Goal: Information Seeking & Learning: Learn about a topic

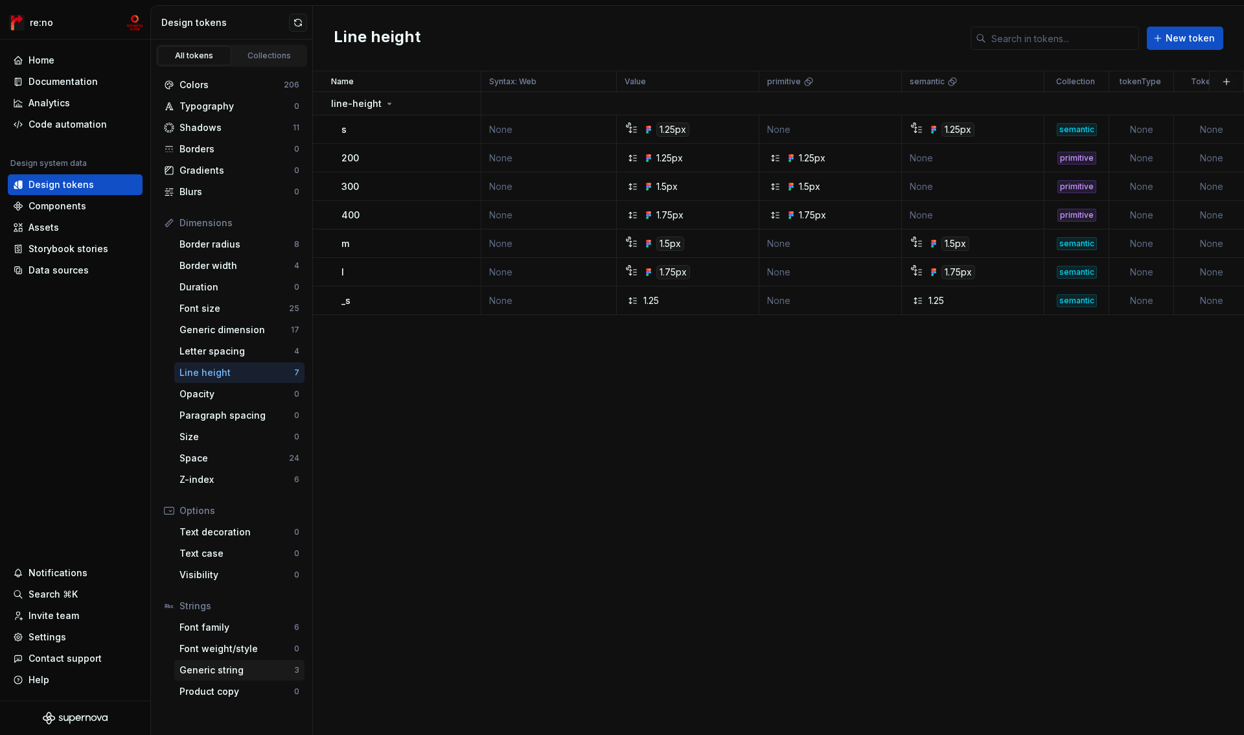
click at [241, 669] on div "Generic string" at bounding box center [237, 670] width 115 height 13
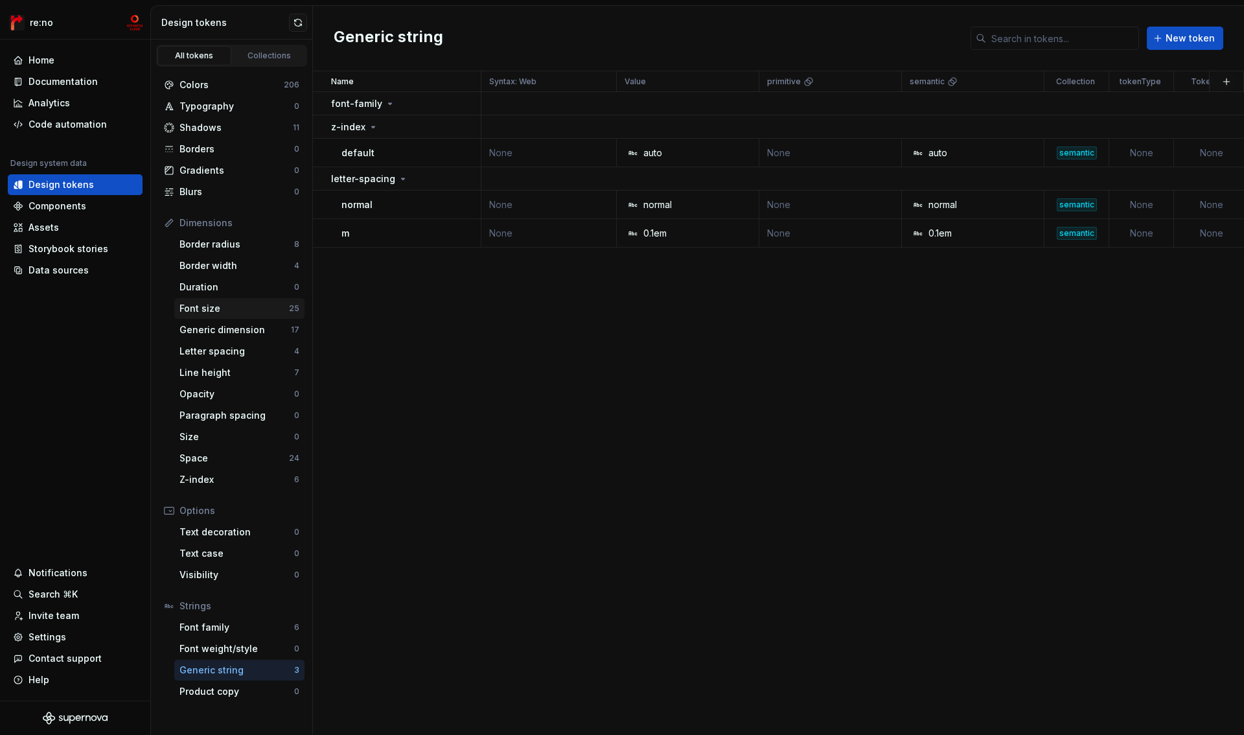
click at [212, 306] on div "Font size" at bounding box center [235, 308] width 110 height 13
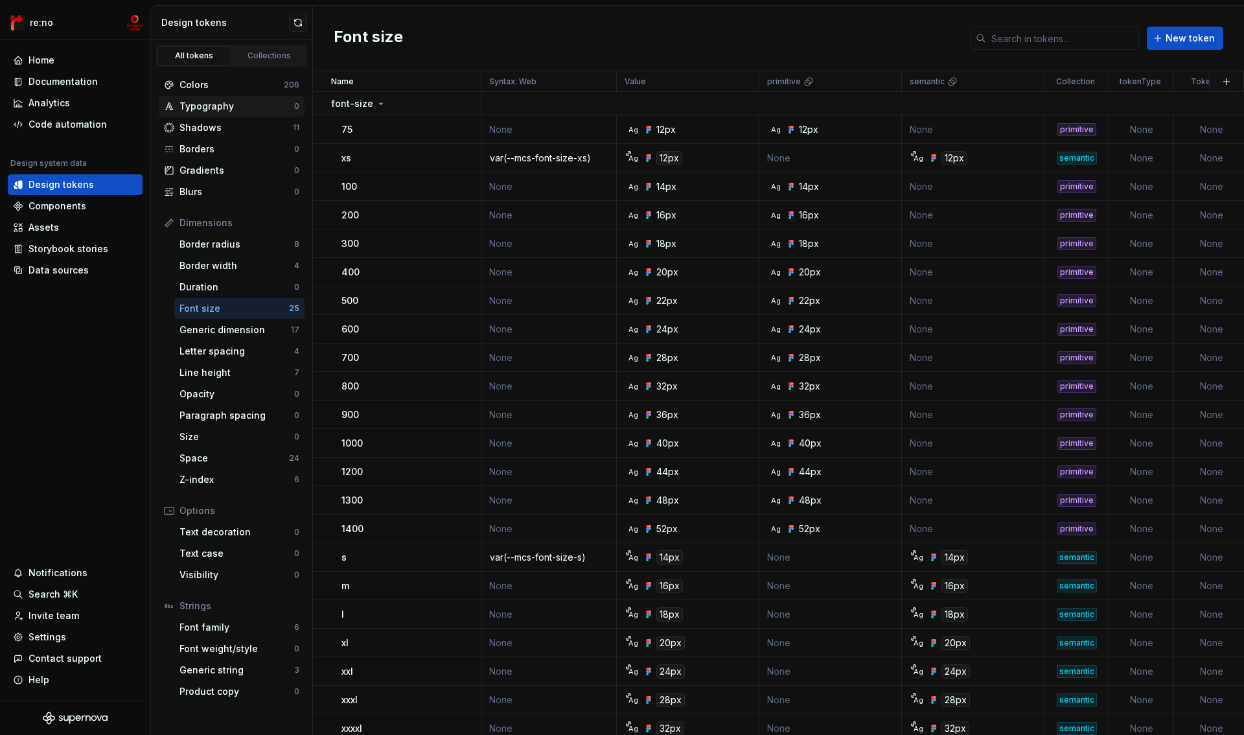
click at [200, 110] on div "Typography" at bounding box center [237, 106] width 115 height 13
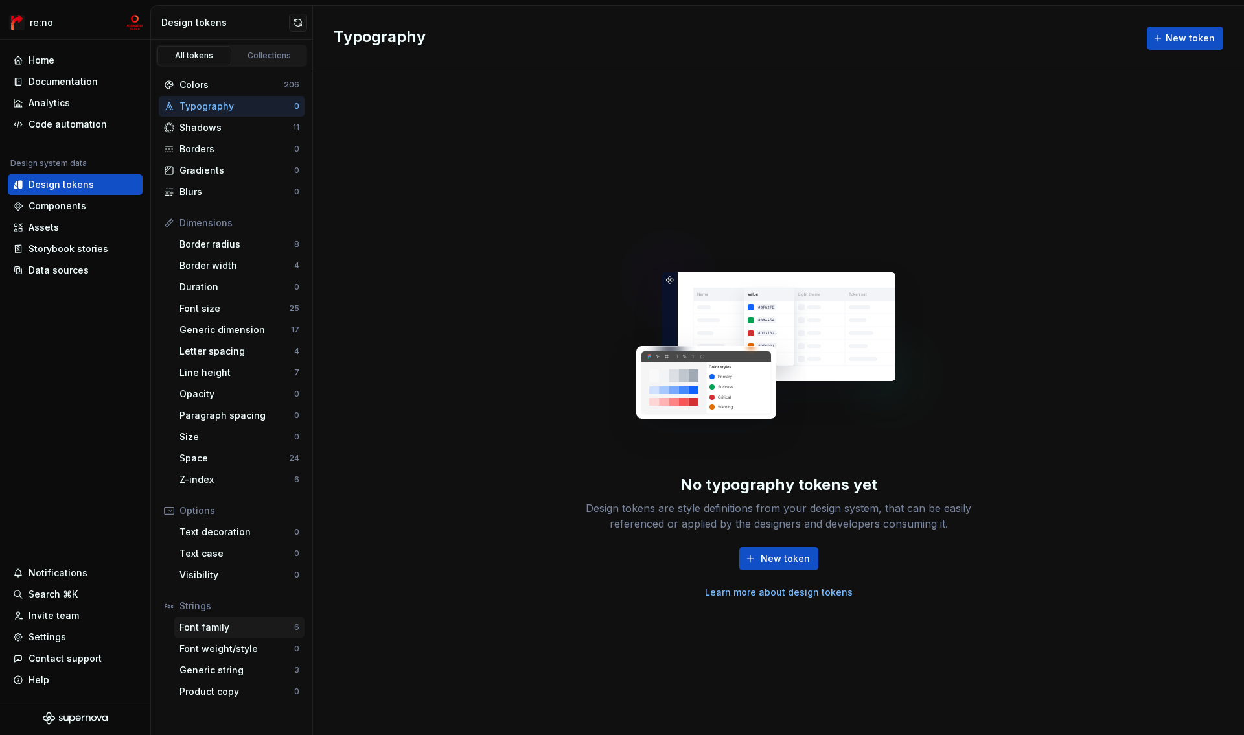
click at [205, 629] on div "Font family" at bounding box center [237, 627] width 115 height 13
